Goal: Find specific page/section: Find specific page/section

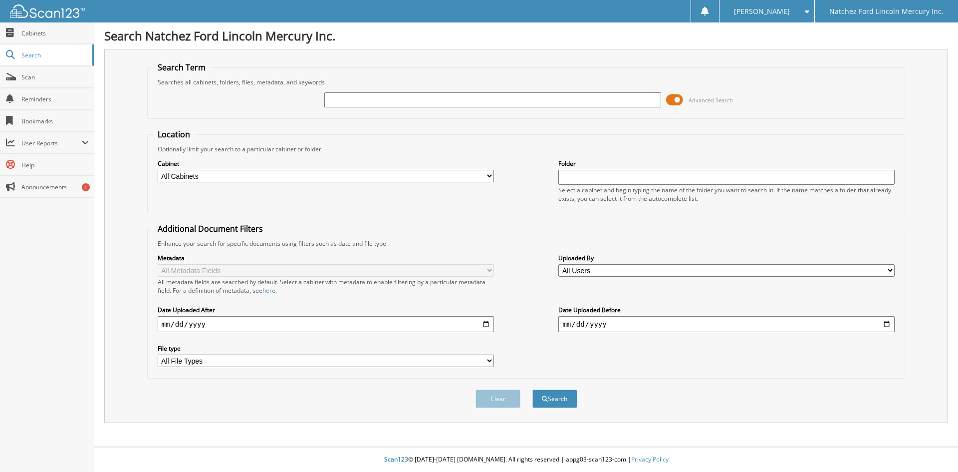
click at [679, 100] on span at bounding box center [674, 99] width 17 height 15
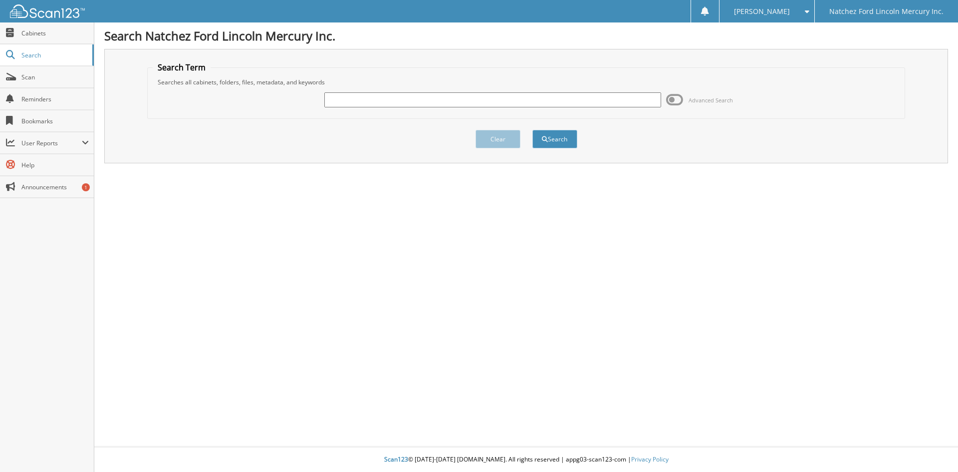
click at [348, 97] on input "text" at bounding box center [492, 99] width 336 height 15
type input "g5750"
click at [555, 139] on button "Search" at bounding box center [554, 139] width 45 height 18
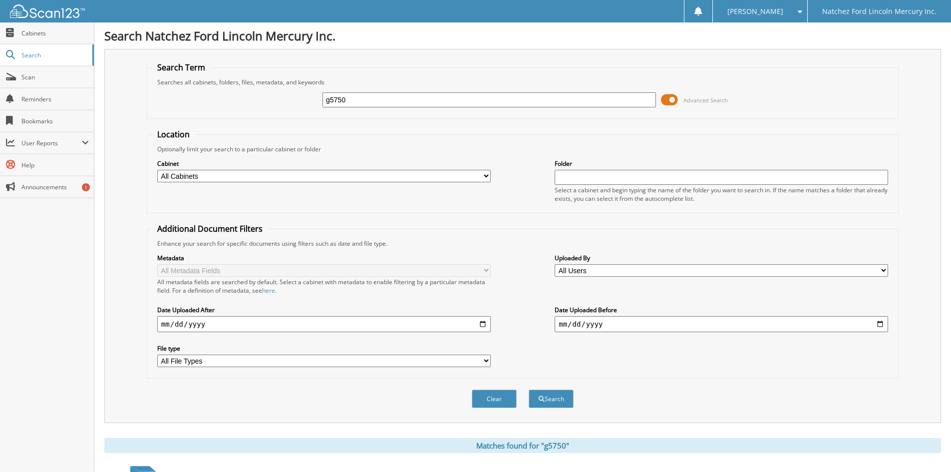
click at [675, 103] on span at bounding box center [669, 99] width 17 height 15
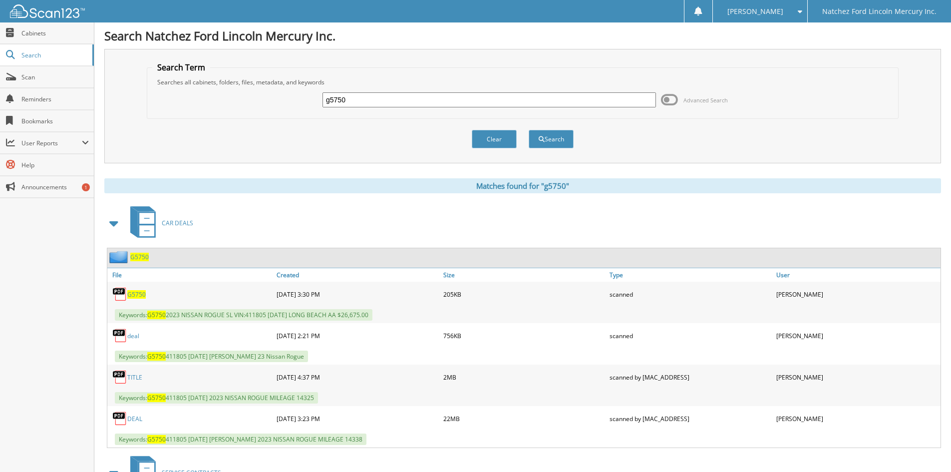
click at [134, 336] on link "deal" at bounding box center [133, 335] width 12 height 8
click at [139, 420] on link "DEAL" at bounding box center [134, 418] width 15 height 8
